Goal: Find specific page/section: Find specific page/section

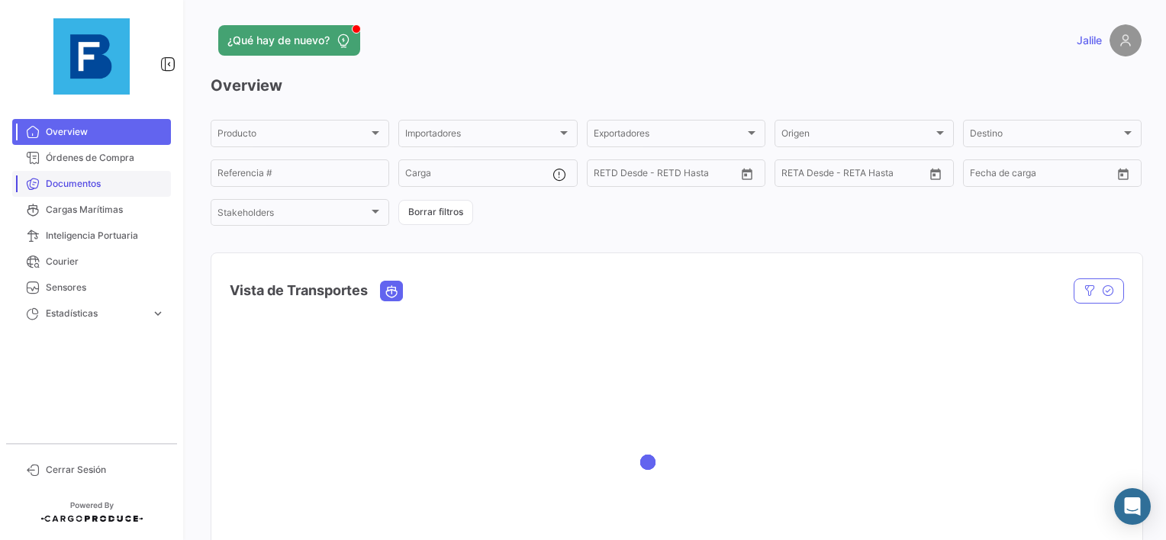
click at [76, 177] on span "Documentos" at bounding box center [105, 184] width 119 height 14
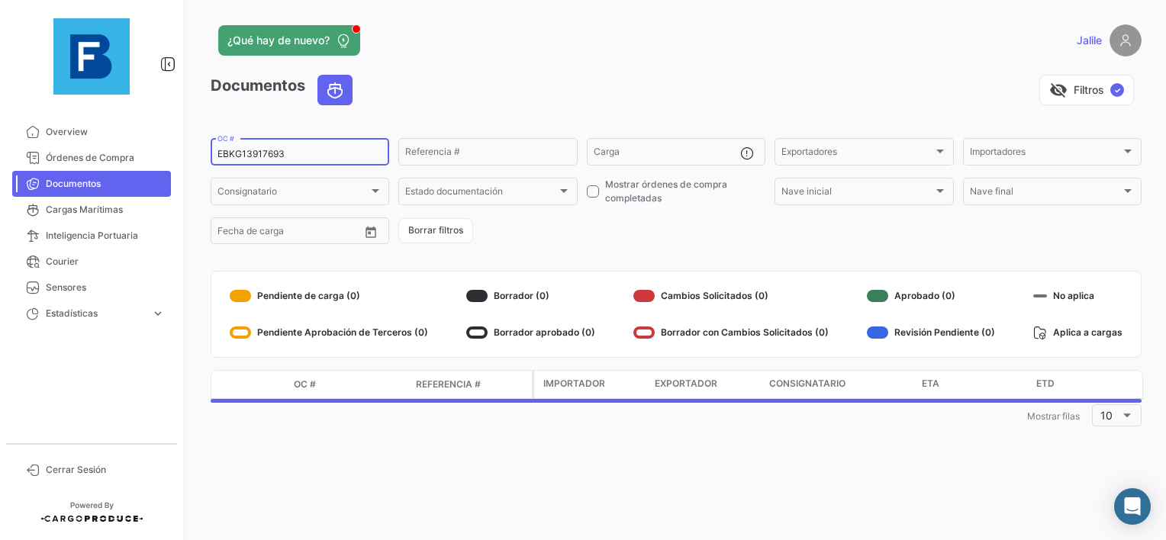
click at [248, 153] on input "EBKG13917693" at bounding box center [299, 154] width 165 height 11
paste input "3508864"
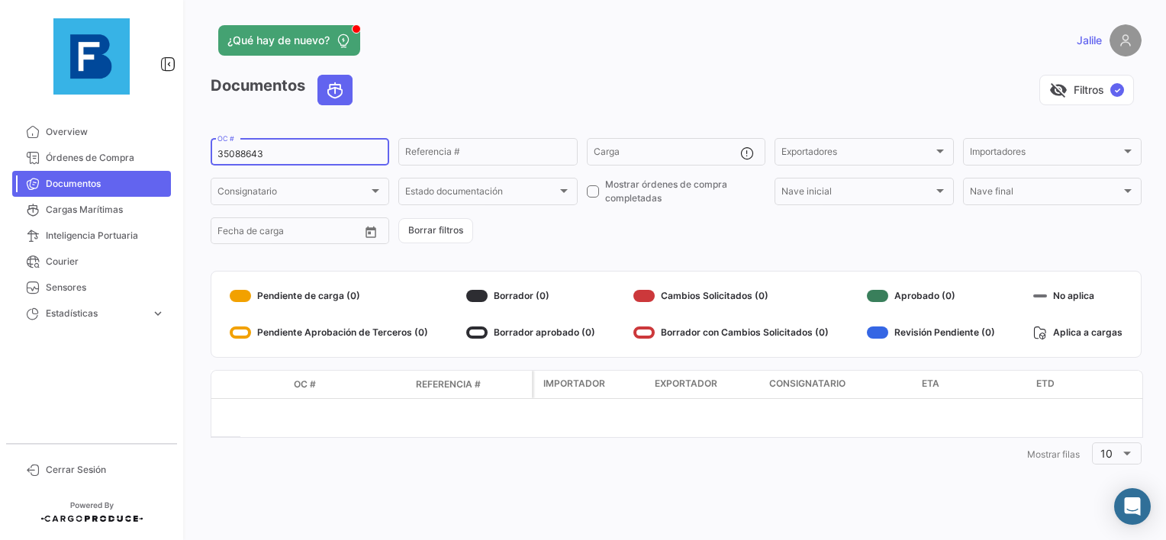
click at [308, 157] on input "35088643" at bounding box center [299, 154] width 165 height 11
type input "35088643"
click at [308, 150] on input "35088643" at bounding box center [299, 154] width 165 height 11
